Goal: Task Accomplishment & Management: Complete application form

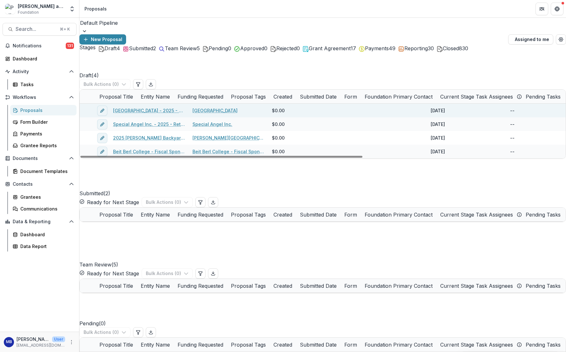
click at [80, 104] on span at bounding box center [80, 104] width 0 height 0
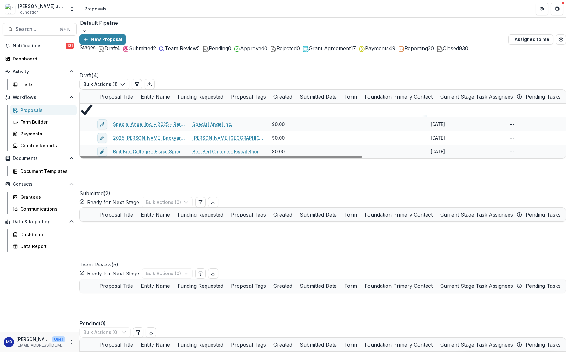
click at [124, 120] on link "[GEOGRAPHIC_DATA] - 2025 - Returning Grantee Application" at bounding box center [149, 122] width 72 height 7
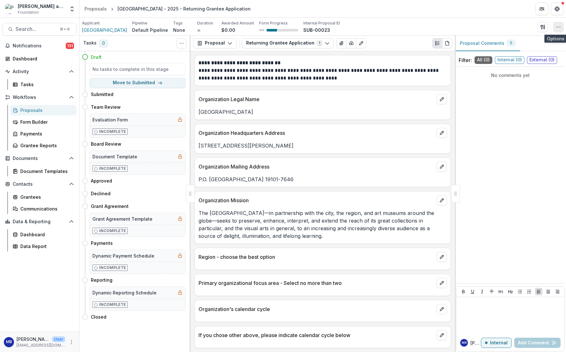
click at [558, 27] on icon "button" at bounding box center [558, 26] width 5 height 5
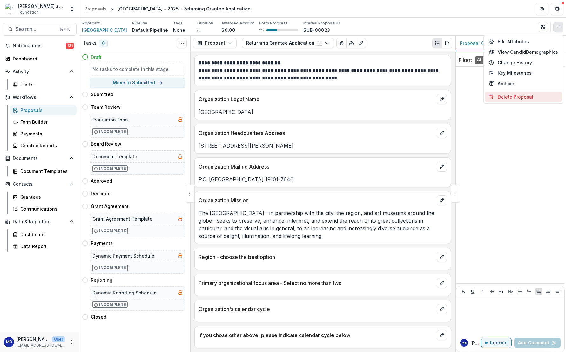
click at [510, 96] on button "Delete Proposal" at bounding box center [523, 97] width 77 height 10
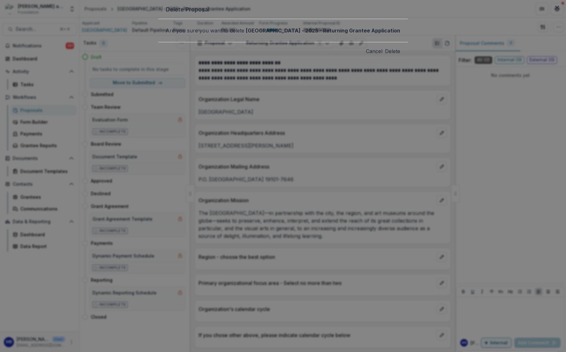
click at [385, 55] on button "Delete" at bounding box center [392, 51] width 15 height 8
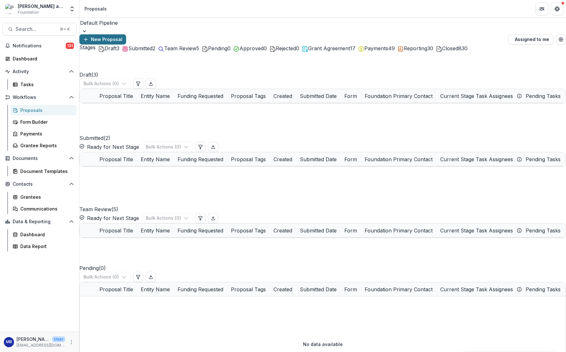
click at [126, 34] on button "New Proposal" at bounding box center [102, 39] width 47 height 10
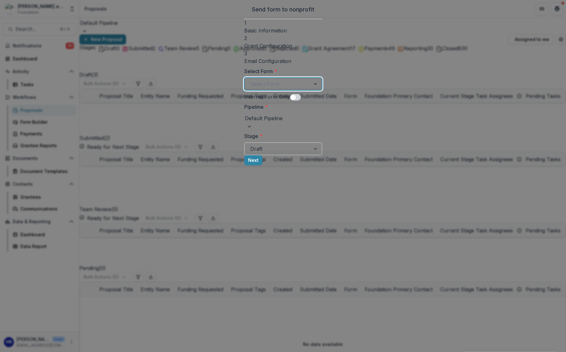
click at [322, 82] on div at bounding box center [315, 84] width 11 height 12
click at [250, 165] on button "Next" at bounding box center [241, 160] width 18 height 10
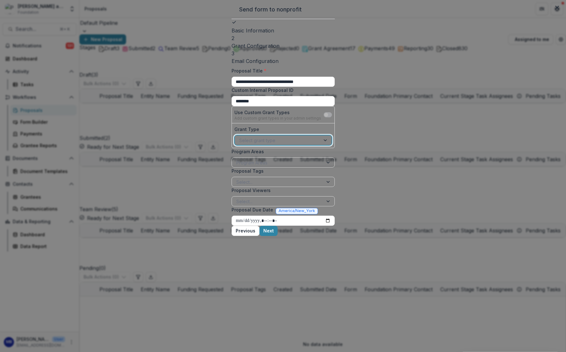
click at [332, 145] on div at bounding box center [325, 140] width 11 height 10
click at [236, 166] on div "Program Areas" at bounding box center [277, 162] width 82 height 7
click at [335, 167] on div at bounding box center [328, 163] width 11 height 10
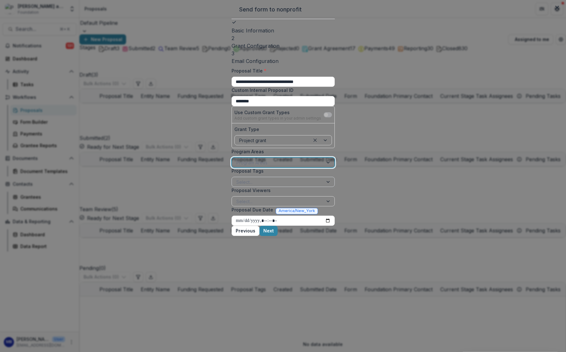
click at [335, 187] on div at bounding box center [328, 182] width 11 height 10
click at [335, 206] on div at bounding box center [328, 201] width 11 height 10
click at [331, 194] on label "Proposal Viewers" at bounding box center [281, 190] width 99 height 7
click at [238, 205] on input "Proposal Viewers" at bounding box center [236, 201] width 1 height 7
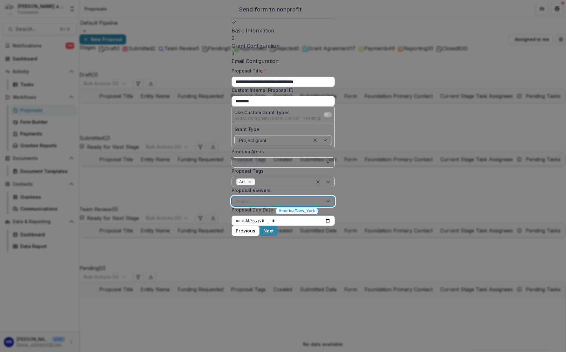
click at [335, 206] on div at bounding box center [328, 201] width 11 height 10
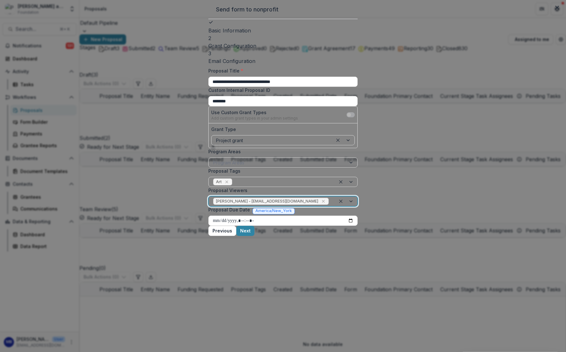
click at [357, 206] on div at bounding box center [347, 201] width 22 height 10
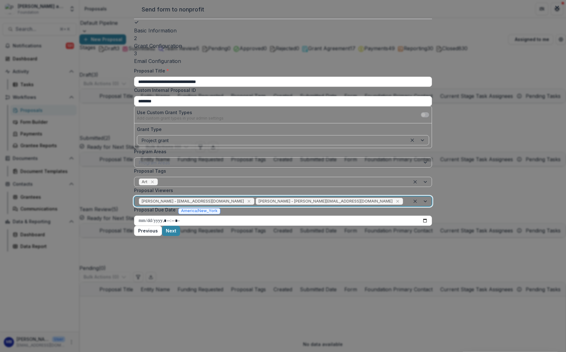
click at [410, 206] on div at bounding box center [421, 201] width 22 height 10
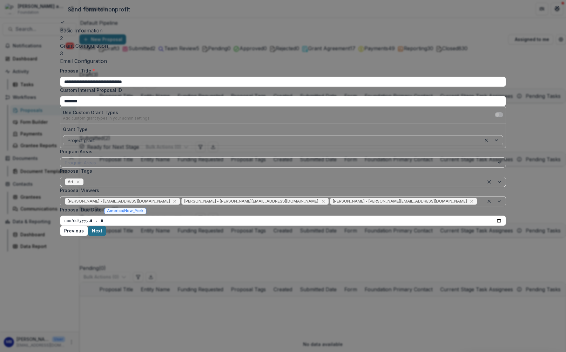
click at [106, 236] on button "Next" at bounding box center [97, 231] width 18 height 10
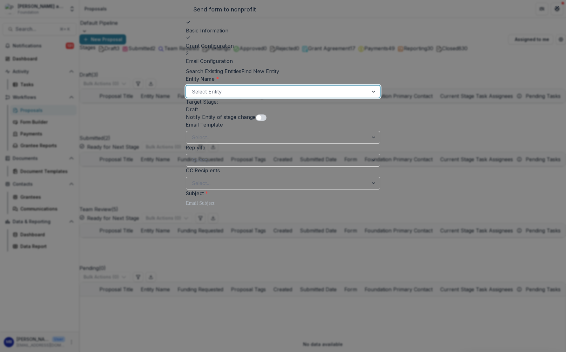
click at [234, 96] on div at bounding box center [277, 91] width 171 height 9
type input "**********"
click at [199, 351] on p "[GEOGRAPHIC_DATA]" at bounding box center [283, 358] width 566 height 8
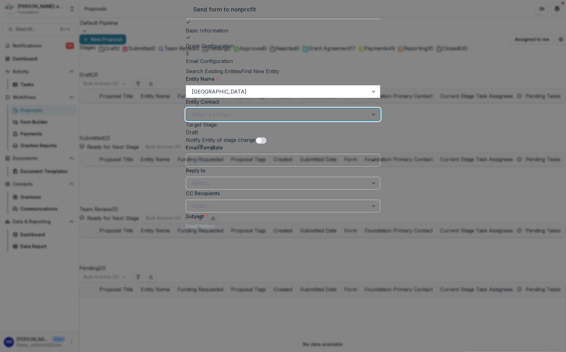
click at [380, 120] on div at bounding box center [374, 114] width 11 height 12
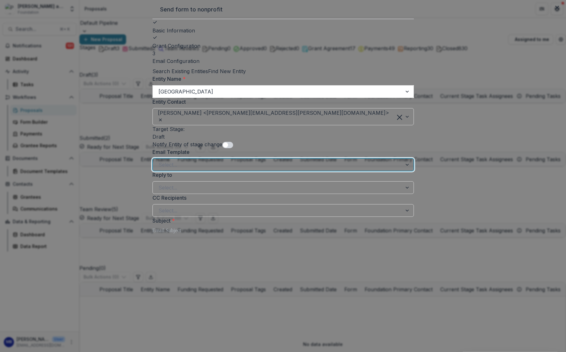
click at [402, 171] on div at bounding box center [407, 165] width 11 height 12
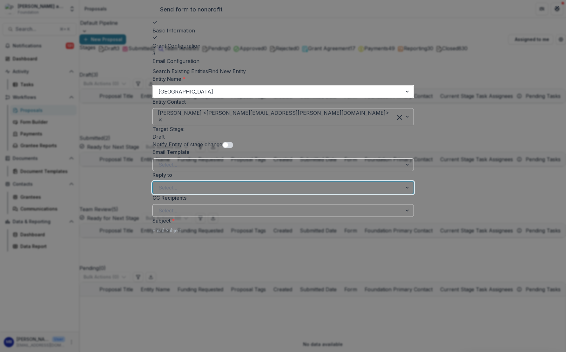
click at [402, 194] on div at bounding box center [407, 187] width 11 height 12
click at [242, 351] on div "[EMAIL_ADDRESS][DOMAIN_NAME]" at bounding box center [283, 358] width 566 height 8
click at [402, 221] on div at bounding box center [407, 215] width 11 height 12
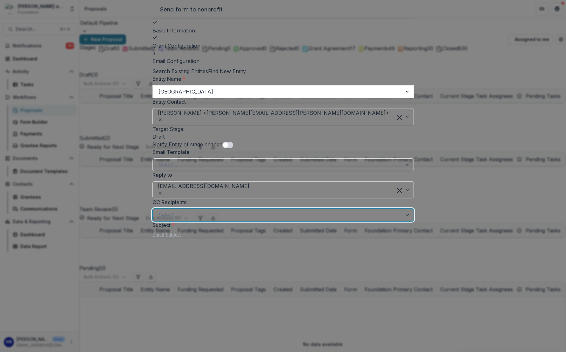
click at [402, 221] on div at bounding box center [407, 215] width 11 height 12
click at [189, 239] on div at bounding box center [284, 235] width 262 height 8
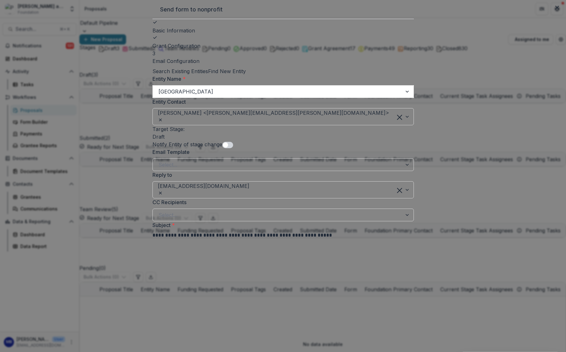
scroll to position [225, 0]
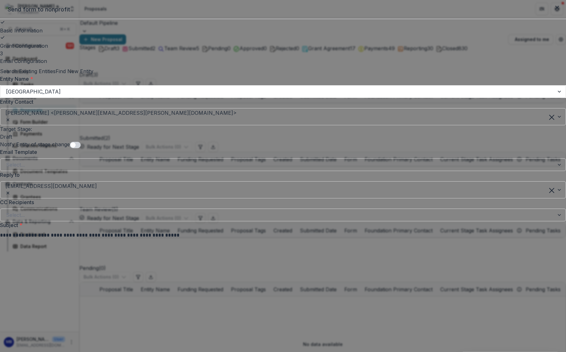
scroll to position [0, 0]
drag, startPoint x: 297, startPoint y: 86, endPoint x: 316, endPoint y: 85, distance: 18.5
drag, startPoint x: 218, startPoint y: 93, endPoint x: 287, endPoint y: 94, distance: 68.3
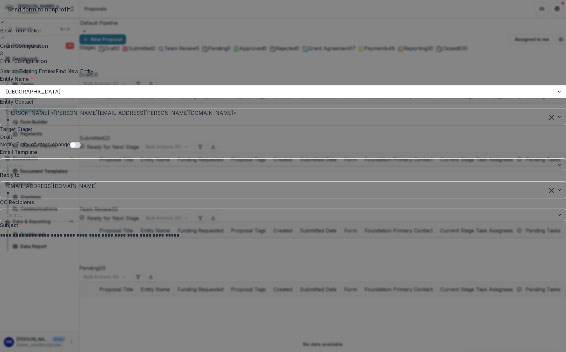
drag, startPoint x: 231, startPoint y: 93, endPoint x: 286, endPoint y: 94, distance: 55.3
drag, startPoint x: 303, startPoint y: 94, endPoint x: 375, endPoint y: 94, distance: 71.8
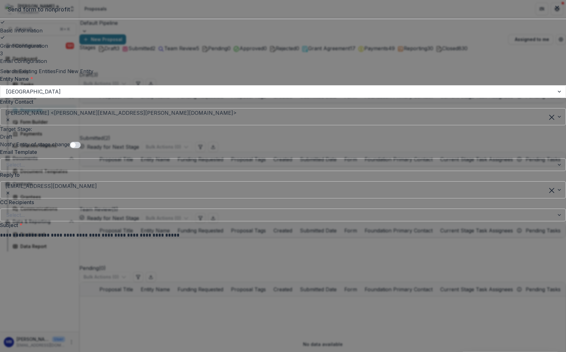
drag, startPoint x: 344, startPoint y: 93, endPoint x: 201, endPoint y: 100, distance: 143.5
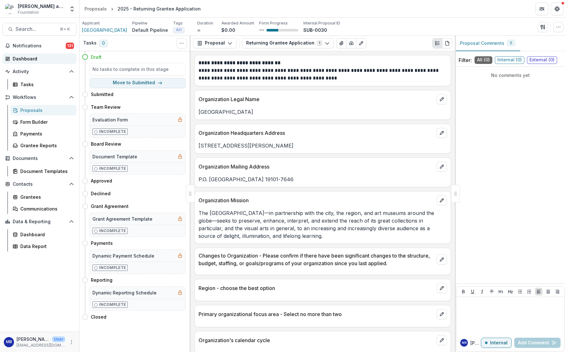
click at [23, 57] on div "Dashboard" at bounding box center [42, 58] width 59 height 7
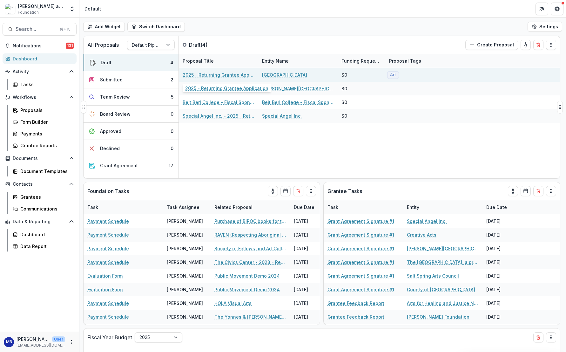
click at [200, 75] on link "2025 - Returning Grantee Application" at bounding box center [219, 74] width 72 height 7
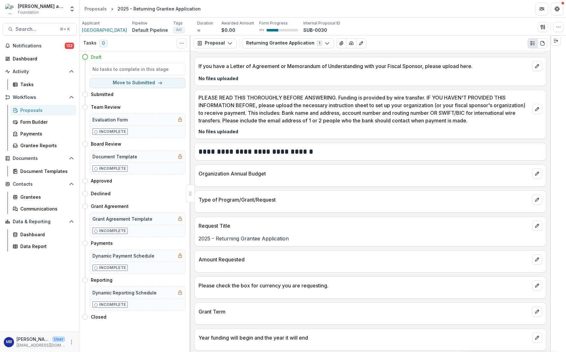
scroll to position [582, 0]
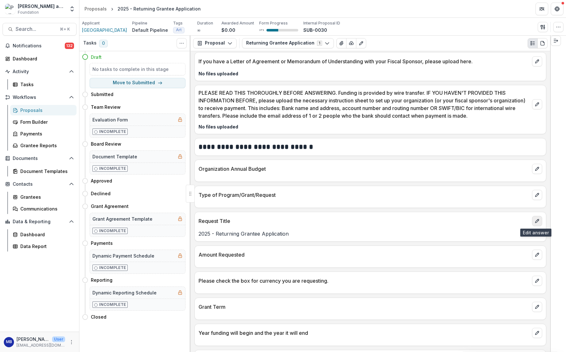
click at [535, 221] on icon "edit" at bounding box center [537, 220] width 5 height 5
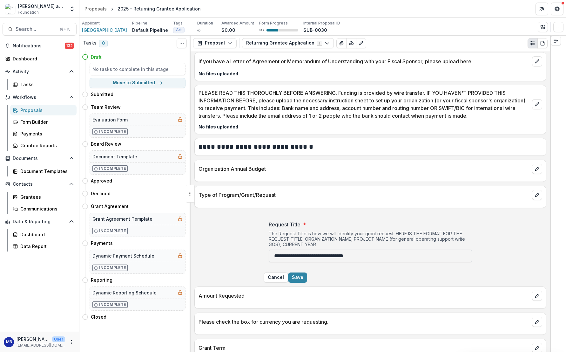
drag, startPoint x: 291, startPoint y: 256, endPoint x: 367, endPoint y: 258, distance: 76.0
click at [367, 258] on input "**********" at bounding box center [370, 255] width 203 height 13
type input "**********"
click at [307, 282] on button "Save" at bounding box center [297, 277] width 19 height 10
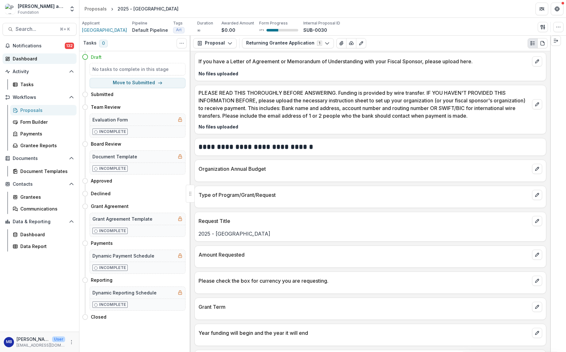
click at [22, 58] on div "Dashboard" at bounding box center [42, 58] width 59 height 7
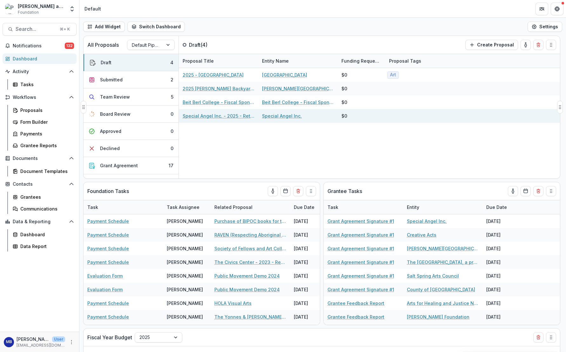
click at [205, 116] on link "Special Angel Inc. - 2025 - Returning Grantee Application" at bounding box center [219, 115] width 72 height 7
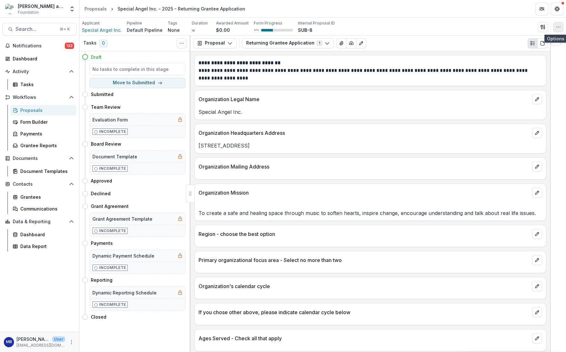
click at [559, 26] on icon "button" at bounding box center [558, 26] width 5 height 5
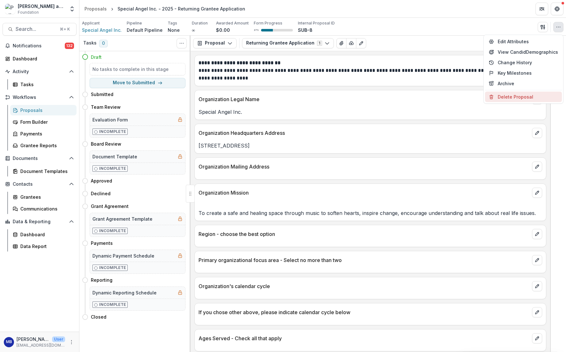
click at [518, 96] on button "Delete Proposal" at bounding box center [523, 97] width 77 height 10
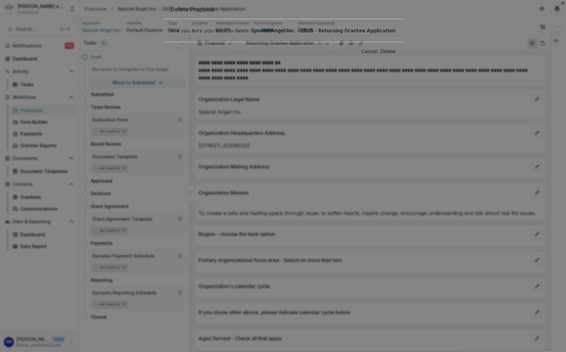
click at [380, 55] on button "Delete" at bounding box center [387, 51] width 15 height 8
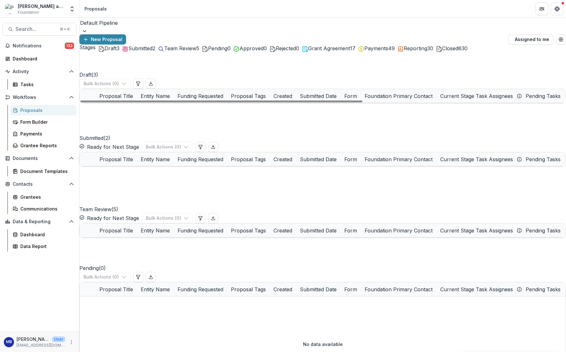
click at [158, 140] on link "Beit Berl College - Fiscal Sponsor - 2025 - Returning Grantee Application" at bounding box center [149, 137] width 72 height 7
